Goal: Information Seeking & Learning: Learn about a topic

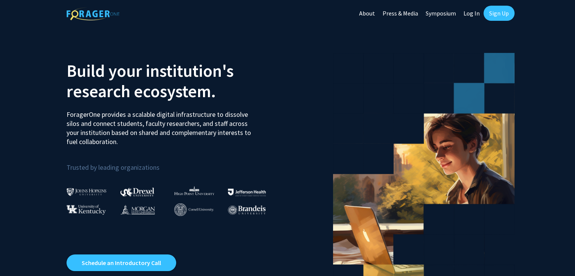
click at [375, 13] on link "About" at bounding box center [366, 13] width 23 height 26
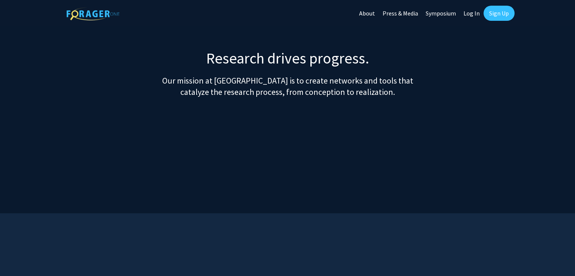
click at [465, 13] on link "Log In" at bounding box center [472, 13] width 24 height 26
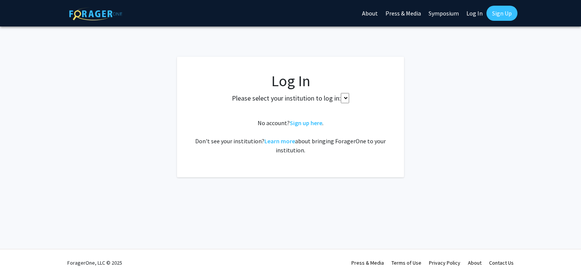
select select
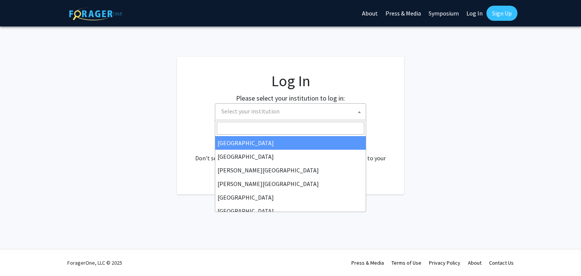
click at [247, 109] on span "Select your institution" at bounding box center [250, 111] width 58 height 8
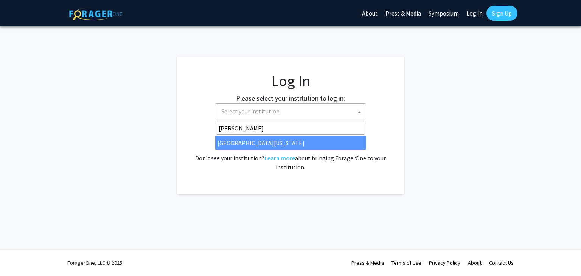
type input "[PERSON_NAME]"
select select "31"
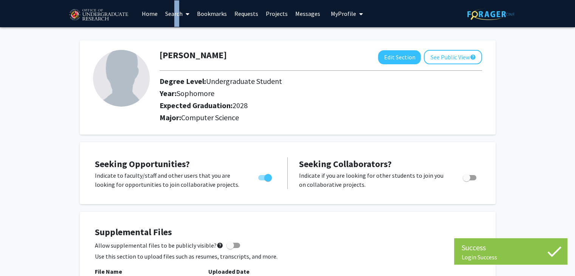
drag, startPoint x: 170, startPoint y: 11, endPoint x: 190, endPoint y: 9, distance: 19.3
click at [175, 10] on link "Search" at bounding box center [177, 13] width 32 height 26
click at [203, 9] on link "Bookmarks" at bounding box center [211, 13] width 37 height 26
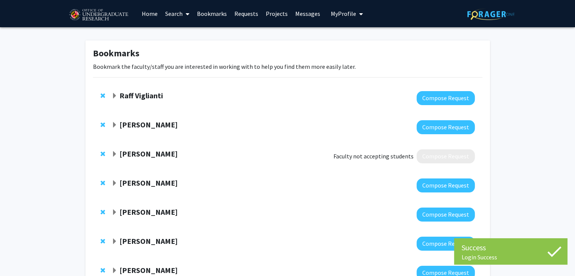
click at [130, 95] on strong "Raff Viglianti" at bounding box center [140, 95] width 43 height 9
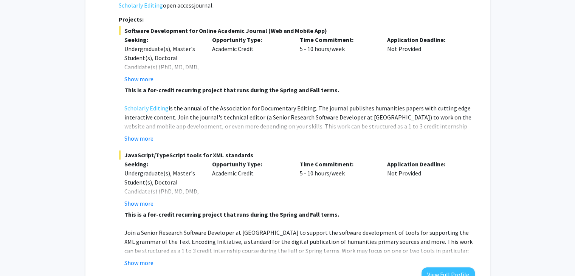
scroll to position [189, 0]
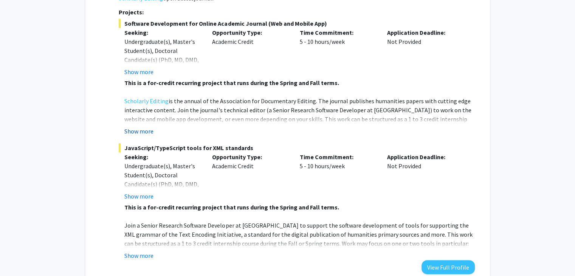
click at [145, 127] on button "Show more" at bounding box center [138, 131] width 29 height 9
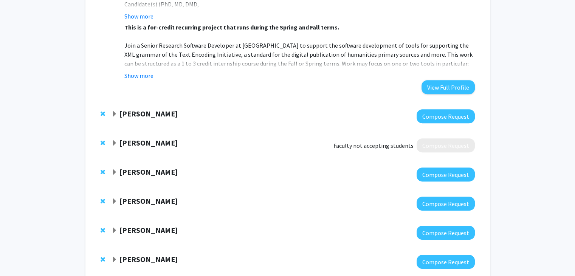
scroll to position [531, 0]
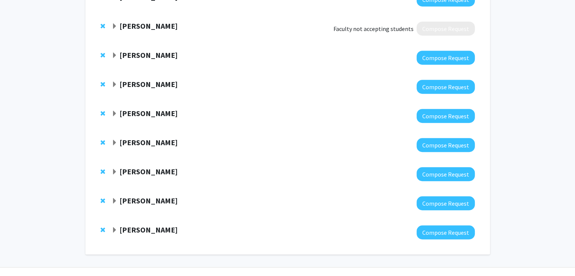
click at [146, 138] on strong "Leah Dodson" at bounding box center [148, 142] width 58 height 9
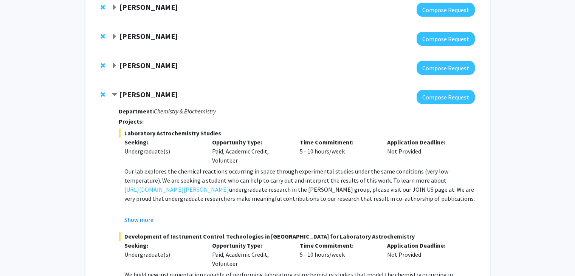
scroll to position [528, 0]
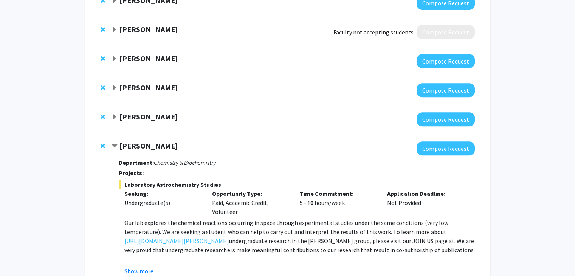
click at [142, 112] on strong "Daniel Serrano" at bounding box center [148, 116] width 58 height 9
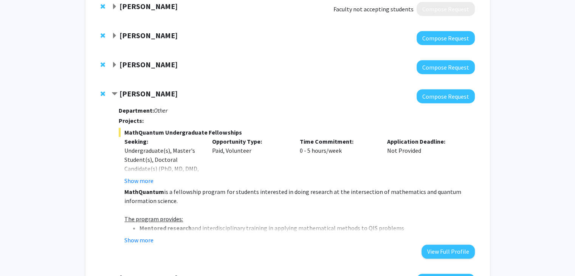
scroll to position [553, 0]
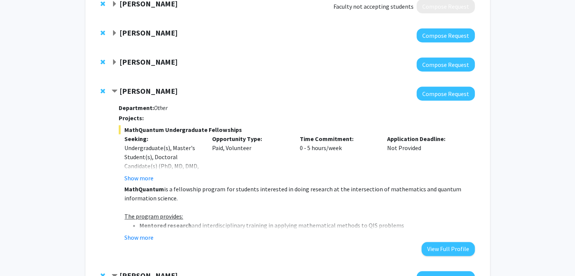
click at [142, 164] on div "MathQuantum Undergraduate Fellowships Seeking: Undergraduate(s), Master's Stude…" at bounding box center [297, 183] width 356 height 117
click at [141, 173] on button "Show more" at bounding box center [138, 177] width 29 height 9
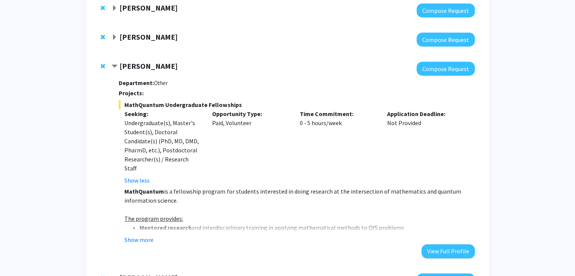
scroll to position [579, 0]
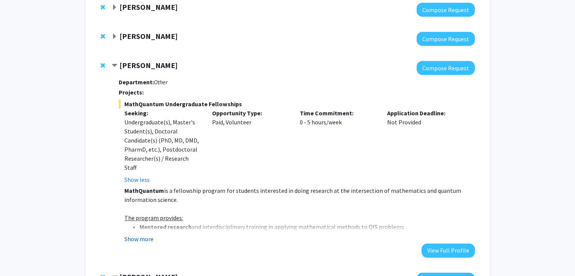
click at [145, 234] on button "Show more" at bounding box center [138, 238] width 29 height 9
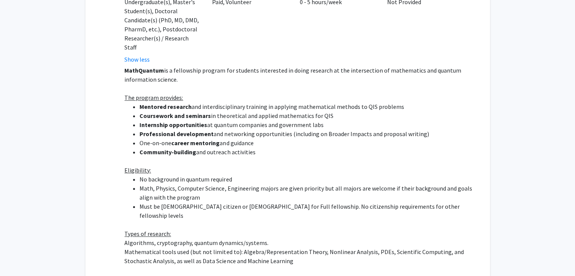
scroll to position [700, 0]
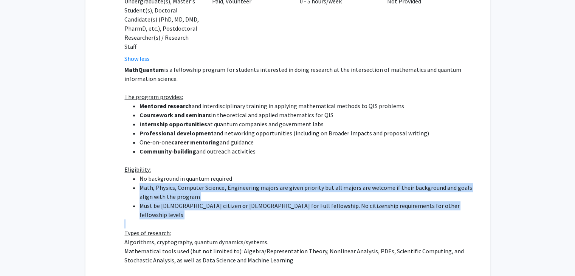
drag, startPoint x: 183, startPoint y: 164, endPoint x: 436, endPoint y: 186, distance: 254.6
click at [436, 186] on div "MathQuantum is a fellowship program for students interested in doing research a…" at bounding box center [299, 237] width 350 height 345
click at [436, 219] on p at bounding box center [299, 223] width 350 height 9
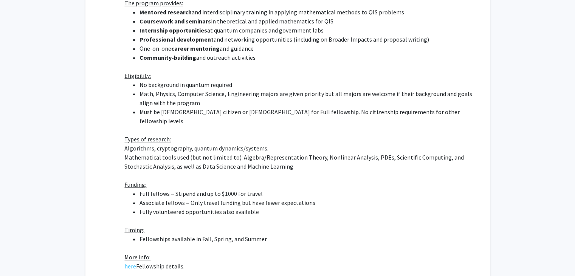
scroll to position [794, 0]
click at [132, 261] on link "here" at bounding box center [130, 265] width 12 height 9
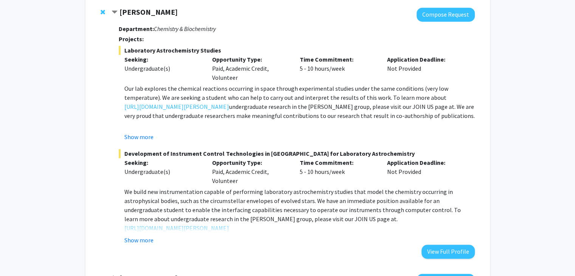
scroll to position [1143, 0]
click at [141, 236] on button "Show more" at bounding box center [138, 240] width 29 height 9
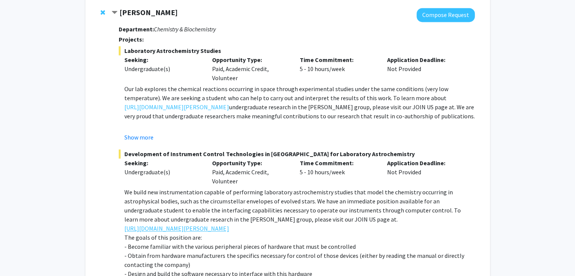
click at [165, 224] on link "https://blog.umd.edu/dodson/join-us/" at bounding box center [176, 228] width 104 height 9
